Goal: Transaction & Acquisition: Purchase product/service

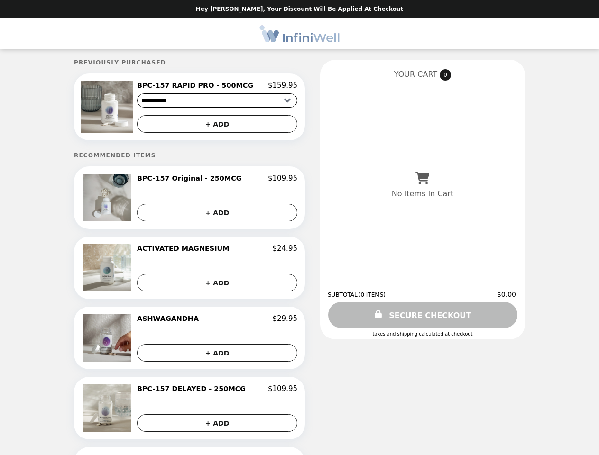
click at [123, 108] on img at bounding box center [108, 107] width 54 height 52
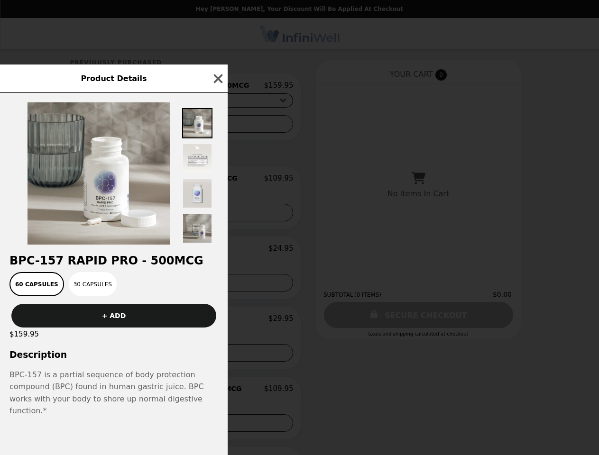
click at [217, 126] on div "Product Details BPC-157 RAPID PRO - 500MCG 60 Capsules 30 Capsules + ADD $159.9…" at bounding box center [299, 227] width 599 height 455
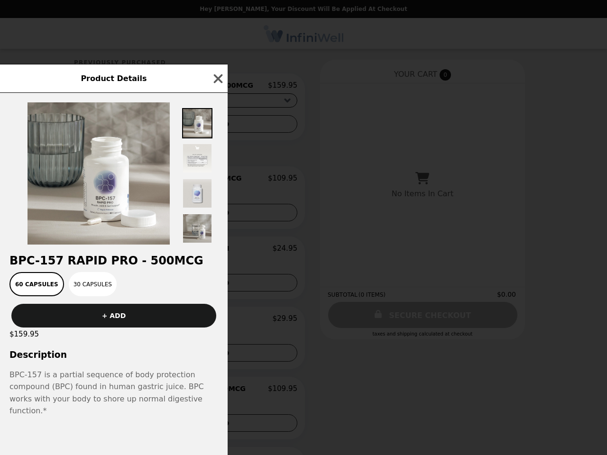
click at [123, 201] on img at bounding box center [99, 173] width 142 height 142
click at [217, 182] on div at bounding box center [114, 169] width 228 height 152
click at [217, 215] on div "Product Details BPC-157 RAPID PRO - 500MCG 60 Capsules 30 Capsules + ADD $159.9…" at bounding box center [303, 227] width 607 height 455
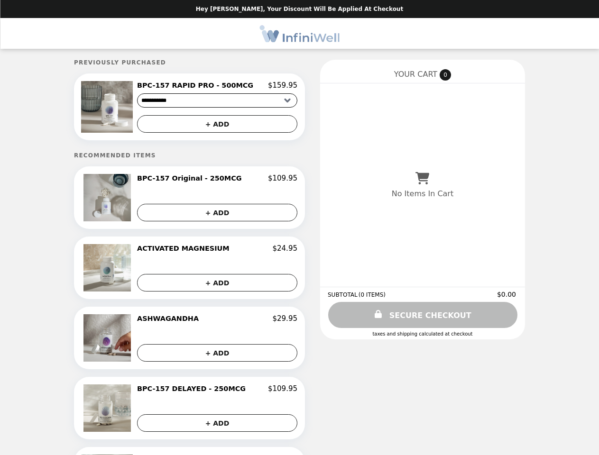
click at [123, 271] on img at bounding box center [108, 267] width 50 height 47
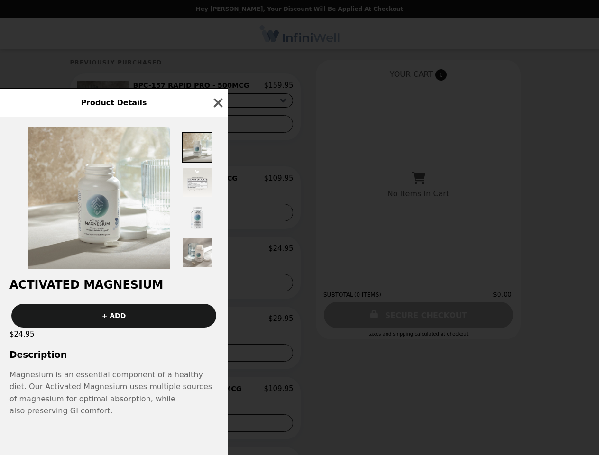
click at [217, 252] on div "Product Details ACTIVATED MAGNESIUM + ADD $24.95 Description Magnesium is an es…" at bounding box center [299, 227] width 599 height 455
click at [217, 286] on h2 "ACTIVATED MAGNESIUM" at bounding box center [114, 284] width 228 height 13
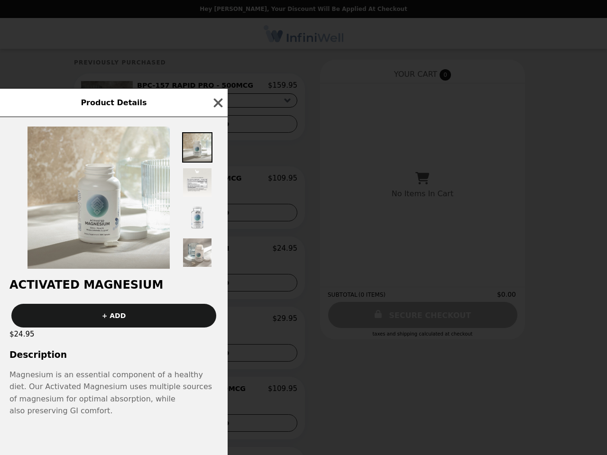
click at [123, 341] on div "$24.95" at bounding box center [114, 334] width 228 height 13
